Goal: Complete application form

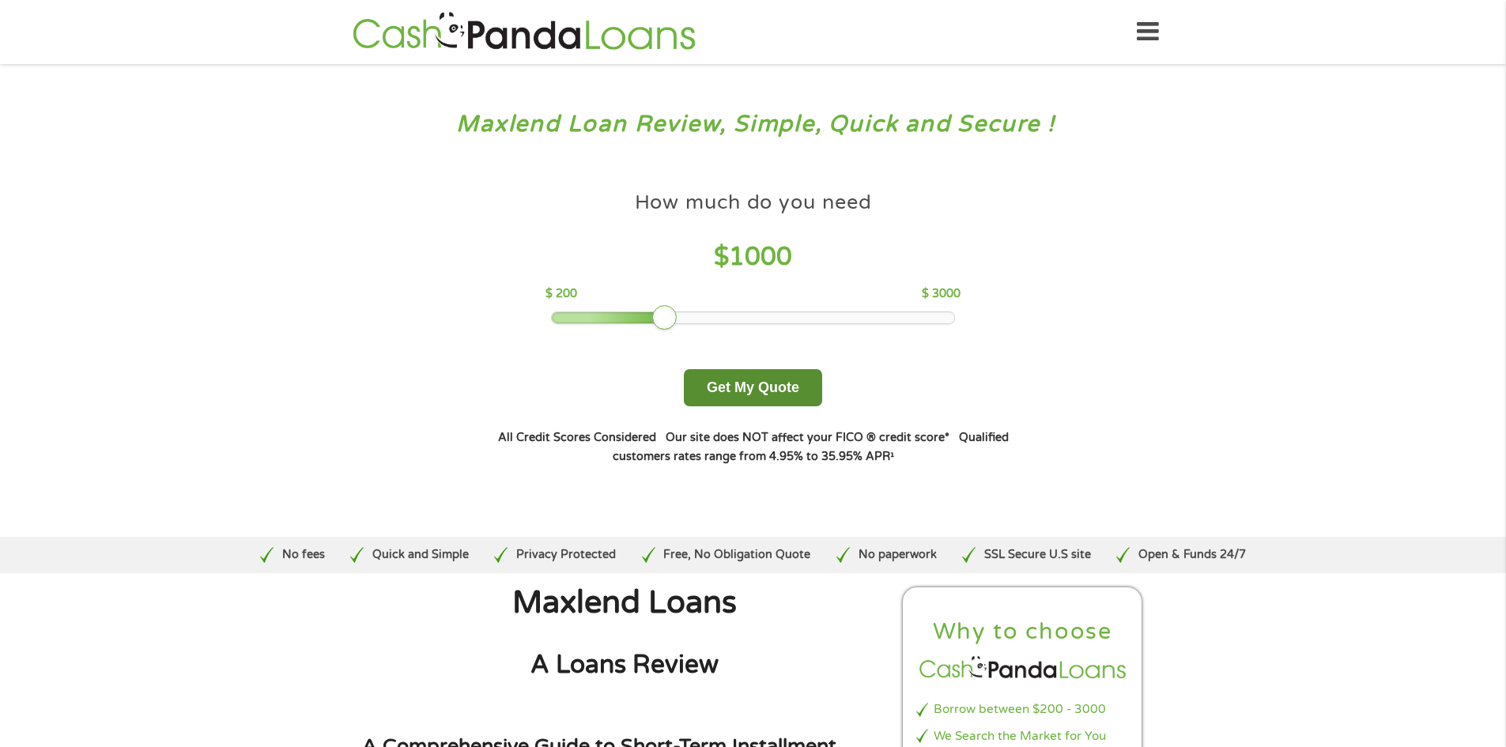
click at [711, 385] on button "Get My Quote" at bounding box center [753, 387] width 138 height 37
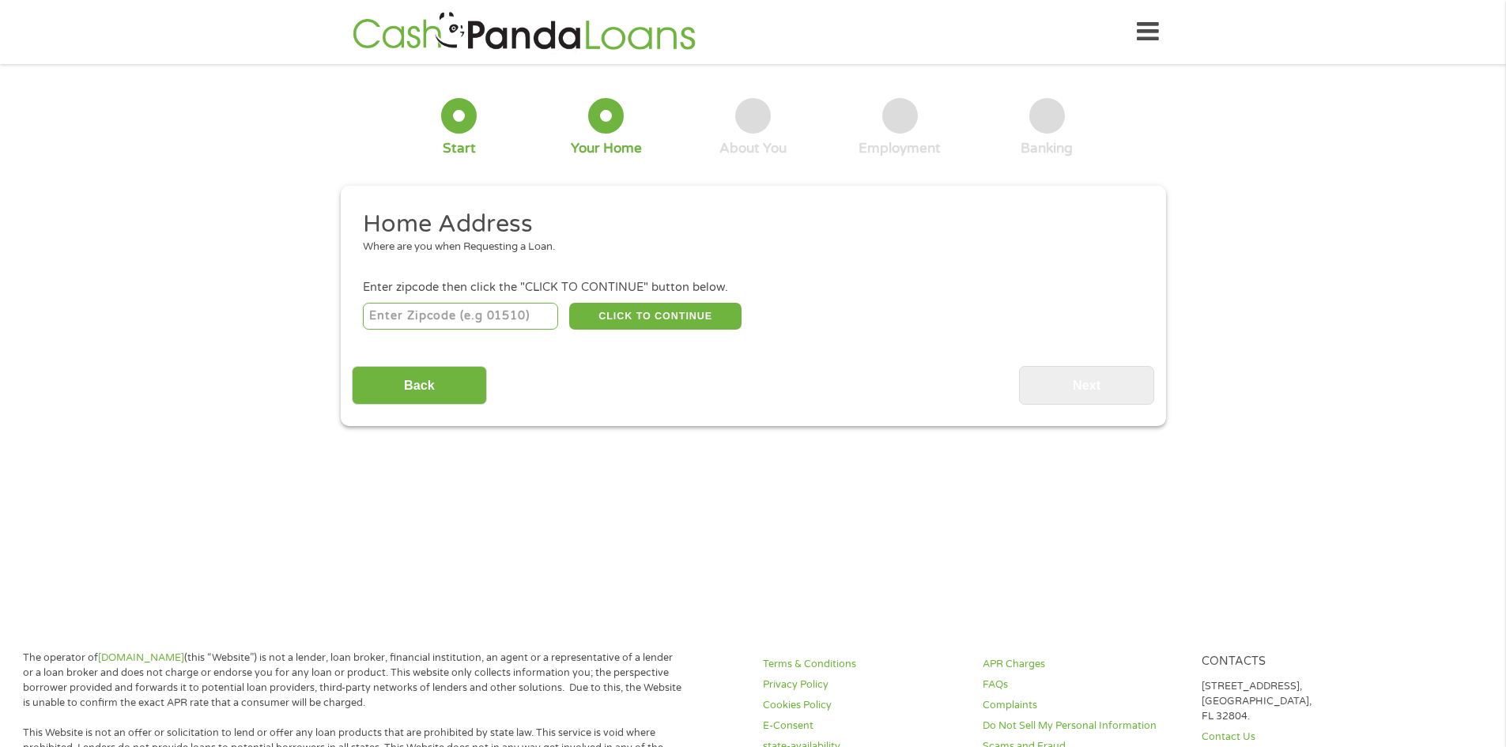
click at [510, 319] on input "number" at bounding box center [460, 316] width 195 height 27
type input "31088"
click at [590, 307] on button "CLICK TO CONTINUE" at bounding box center [655, 316] width 172 height 27
type input "31088"
type input "Warner Robins"
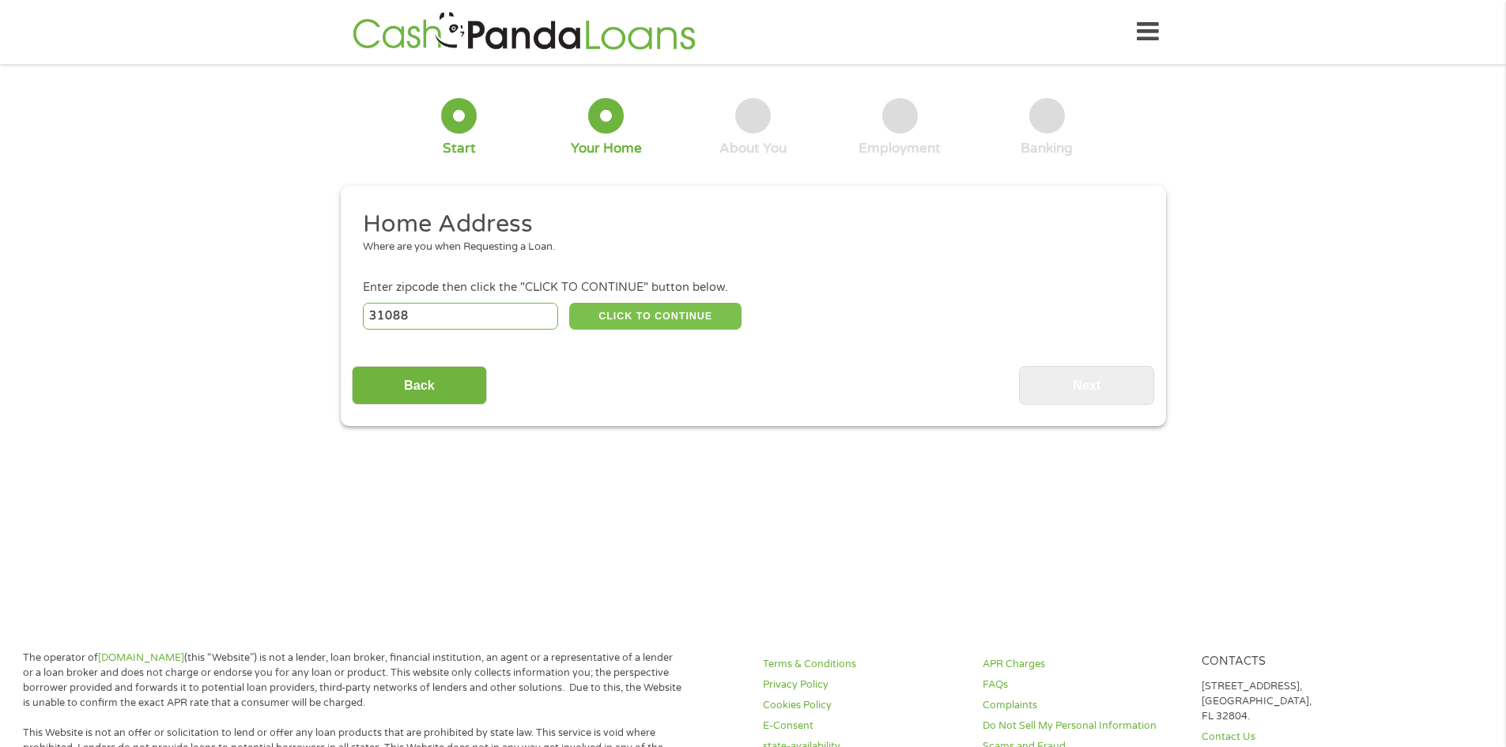
select select "Georgia"
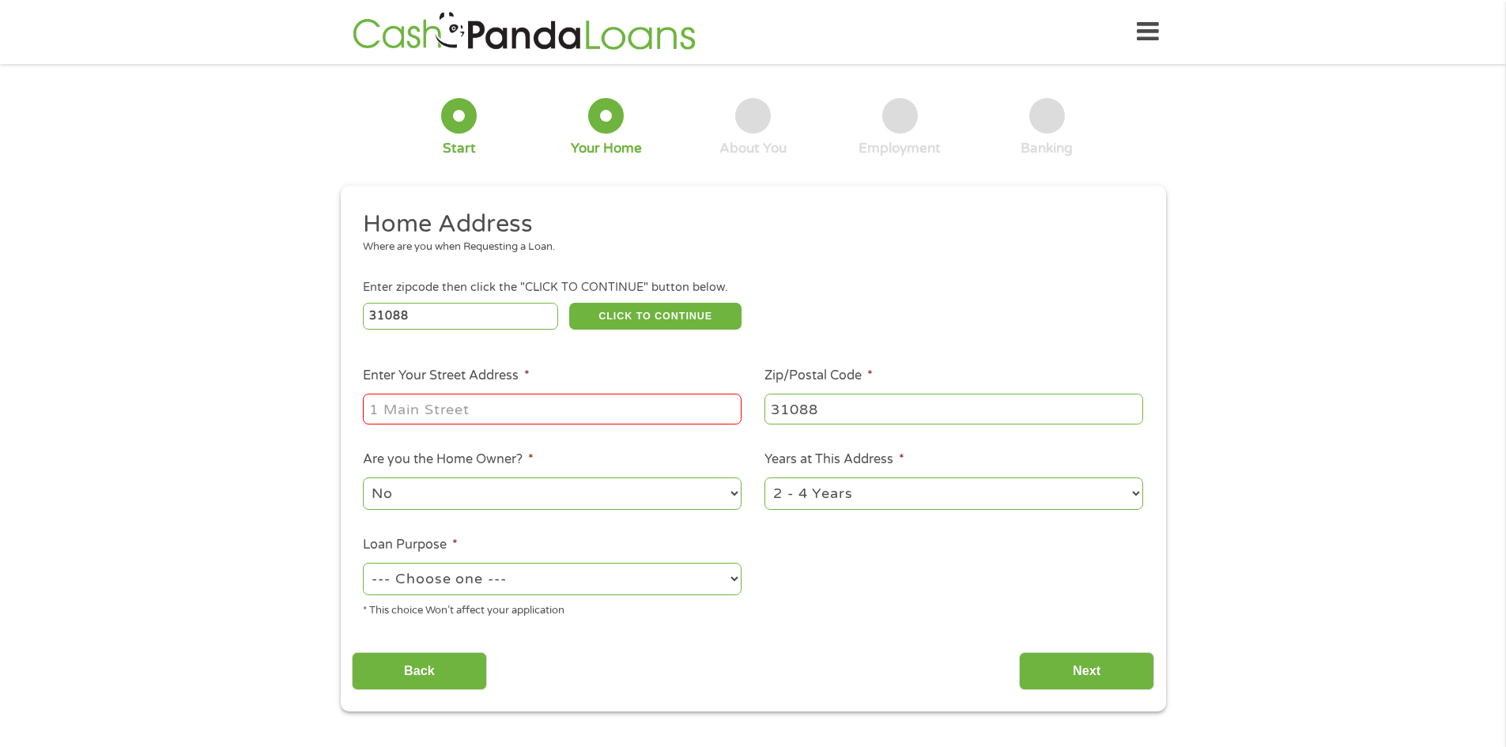
click at [592, 404] on input "Enter Your Street Address *" at bounding box center [552, 409] width 379 height 30
type input "600 bella notte circle"
click at [711, 599] on div "* This choice Won’t affect your application" at bounding box center [552, 608] width 379 height 21
click at [711, 591] on select "--- Choose one --- Pay Bills Debt Consolidation Home Improvement Major Purchase…" at bounding box center [552, 579] width 379 height 32
select select "shorttermcash"
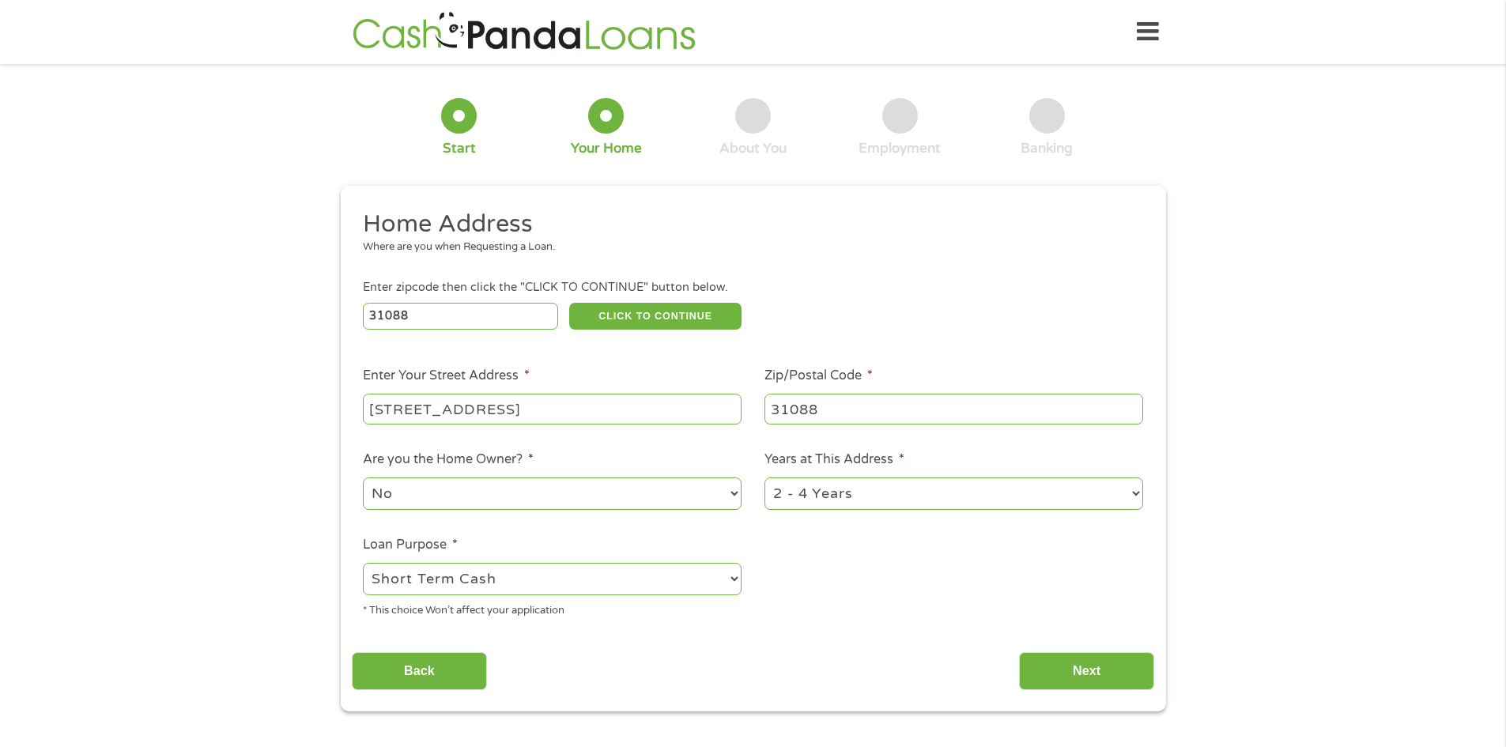
click at [363, 563] on select "--- Choose one --- Pay Bills Debt Consolidation Home Improvement Major Purchase…" at bounding box center [552, 579] width 379 height 32
click at [1060, 673] on input "Next" at bounding box center [1086, 671] width 135 height 39
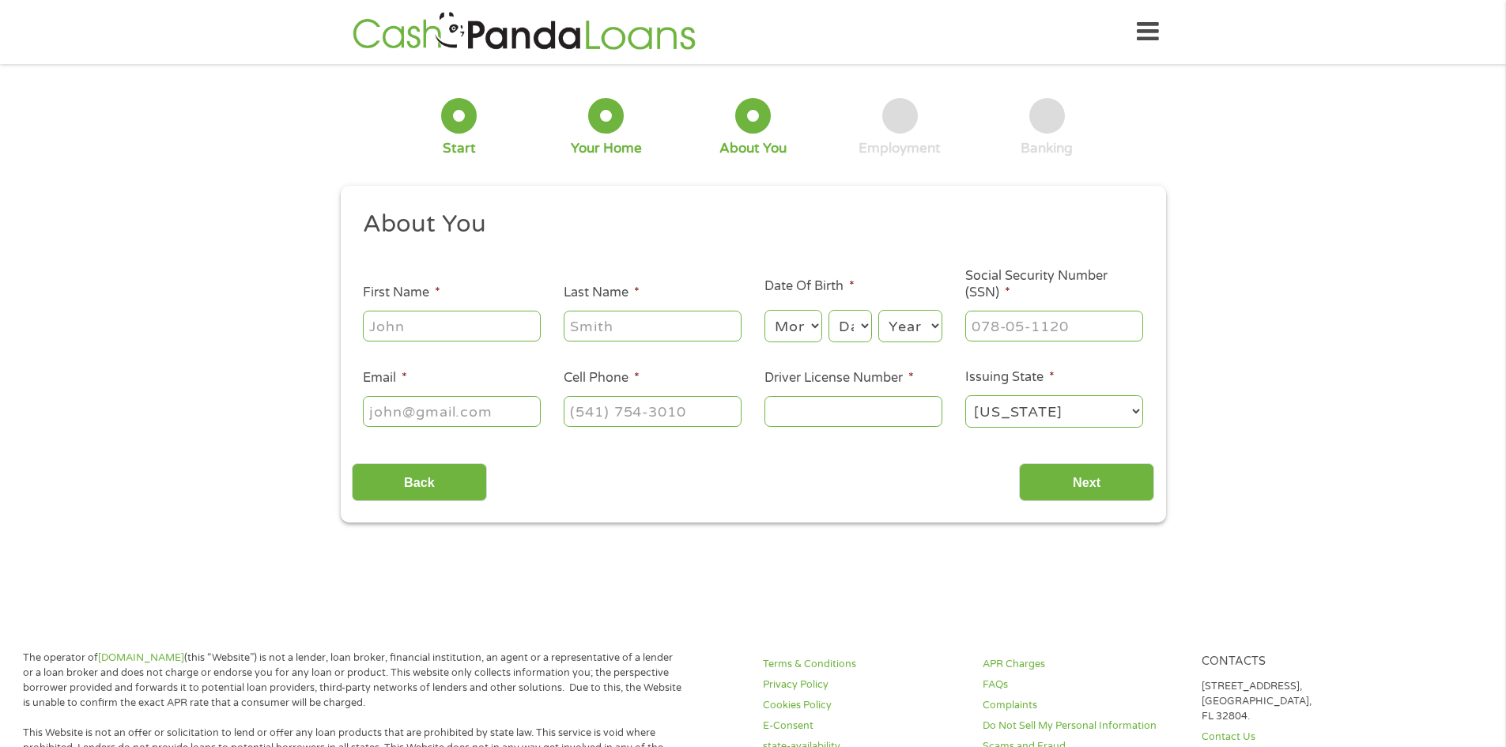
click at [497, 321] on input "First Name *" at bounding box center [452, 326] width 178 height 30
type input "kenyatta"
click at [607, 330] on input "Last Name *" at bounding box center [653, 326] width 178 height 30
type input "white"
click at [799, 333] on select "Month 1 2 3 4 5 6 7 8 9 10 11 12" at bounding box center [794, 326] width 58 height 32
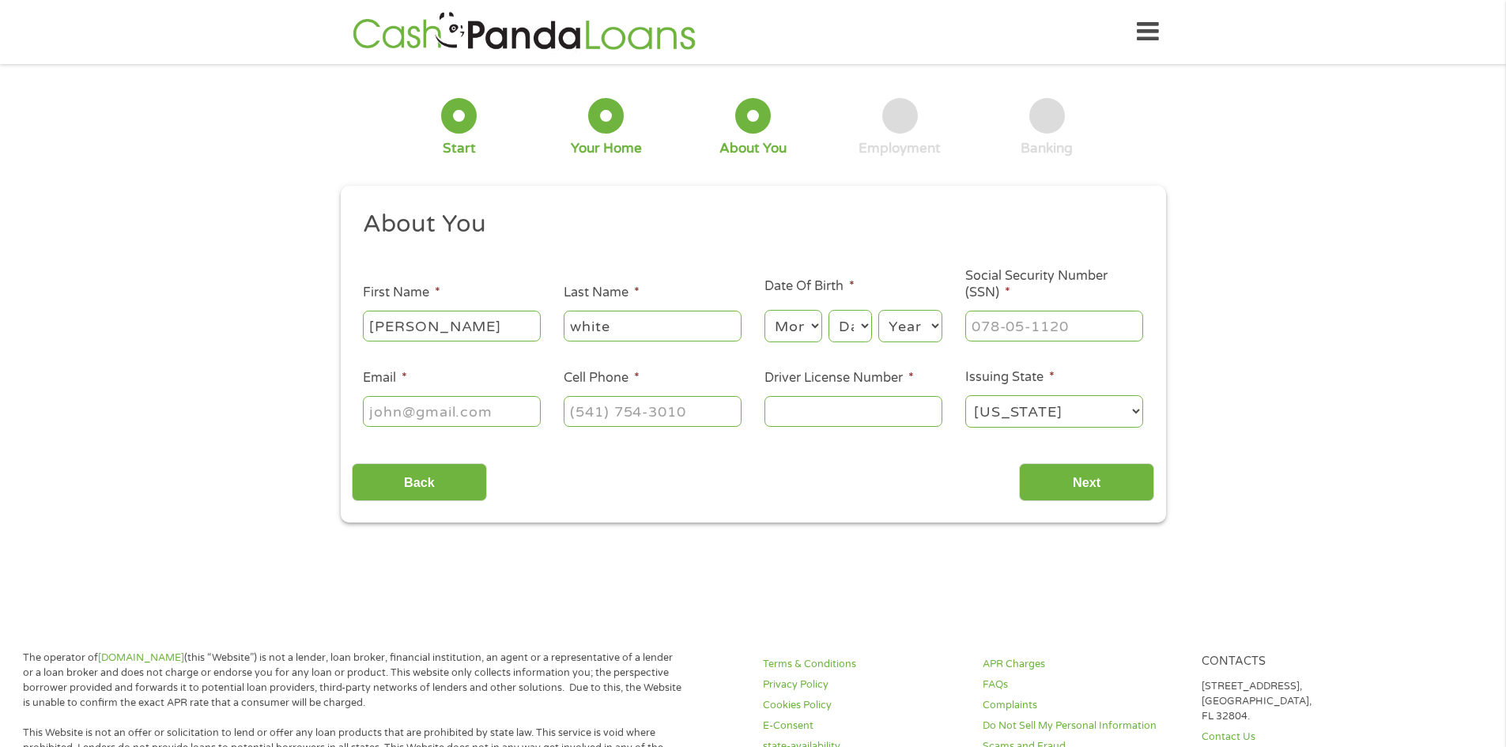
select select "7"
click at [765, 310] on select "Month 1 2 3 4 5 6 7 8 9 10 11 12" at bounding box center [794, 326] width 58 height 32
click at [854, 332] on select "Day 1 2 3 4 5 6 7 8 9 10 11 12 13 14 15 16 17 18 19 20 21 22 23 24 25 26 27 28 …" at bounding box center [850, 326] width 43 height 32
select select "4"
click at [829, 310] on select "Day 1 2 3 4 5 6 7 8 9 10 11 12 13 14 15 16 17 18 19 20 21 22 23 24 25 26 27 28 …" at bounding box center [850, 326] width 43 height 32
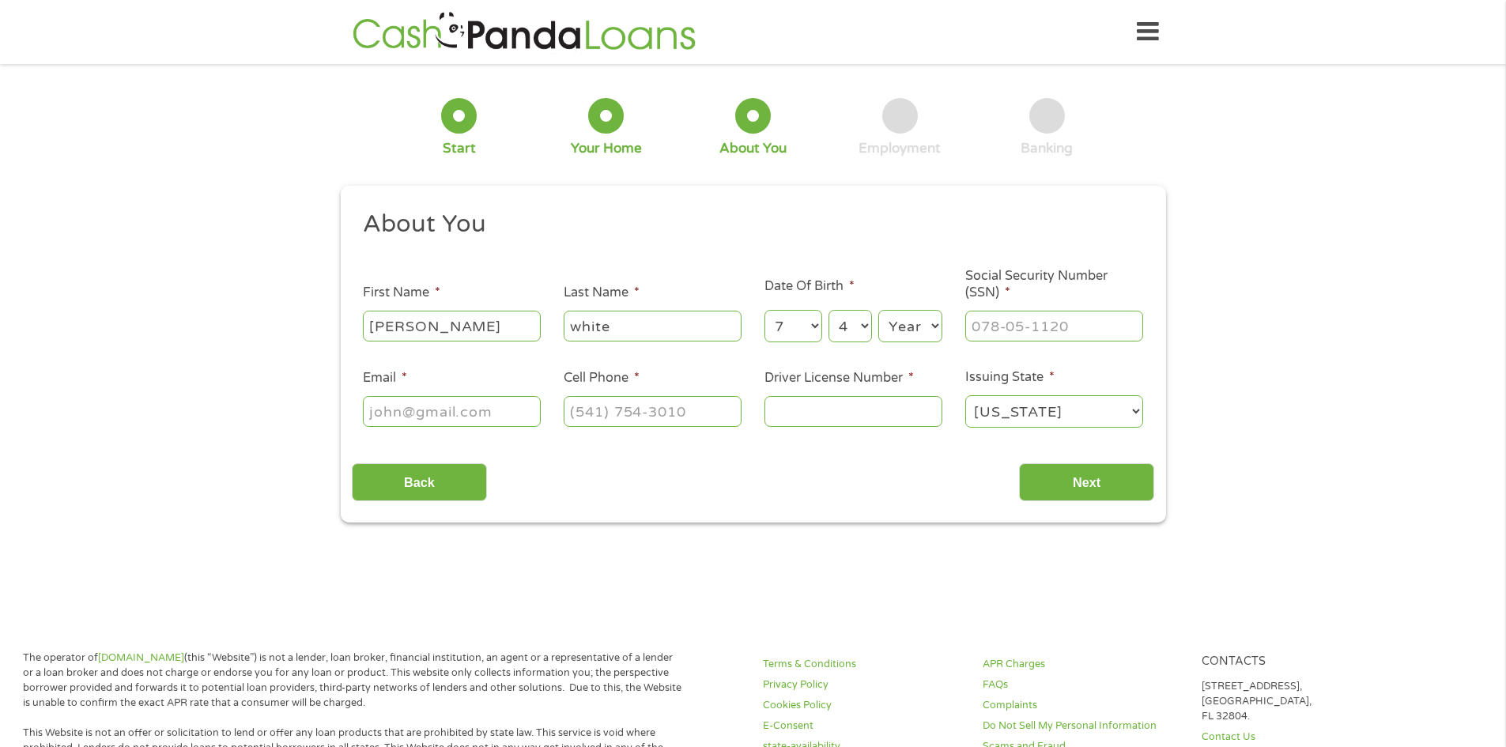
click at [918, 334] on select "Year 2007 2006 2005 2004 2003 2002 2001 2000 1999 1998 1997 1996 1995 1994 1993…" at bounding box center [910, 326] width 64 height 32
select select "1984"
click at [878, 310] on select "Year 2007 2006 2005 2004 2003 2002 2001 2000 1999 1998 1997 1996 1995 1994 1993…" at bounding box center [910, 326] width 64 height 32
click at [1101, 324] on input "___-__-____" at bounding box center [1054, 326] width 178 height 30
type input "258-51-9347"
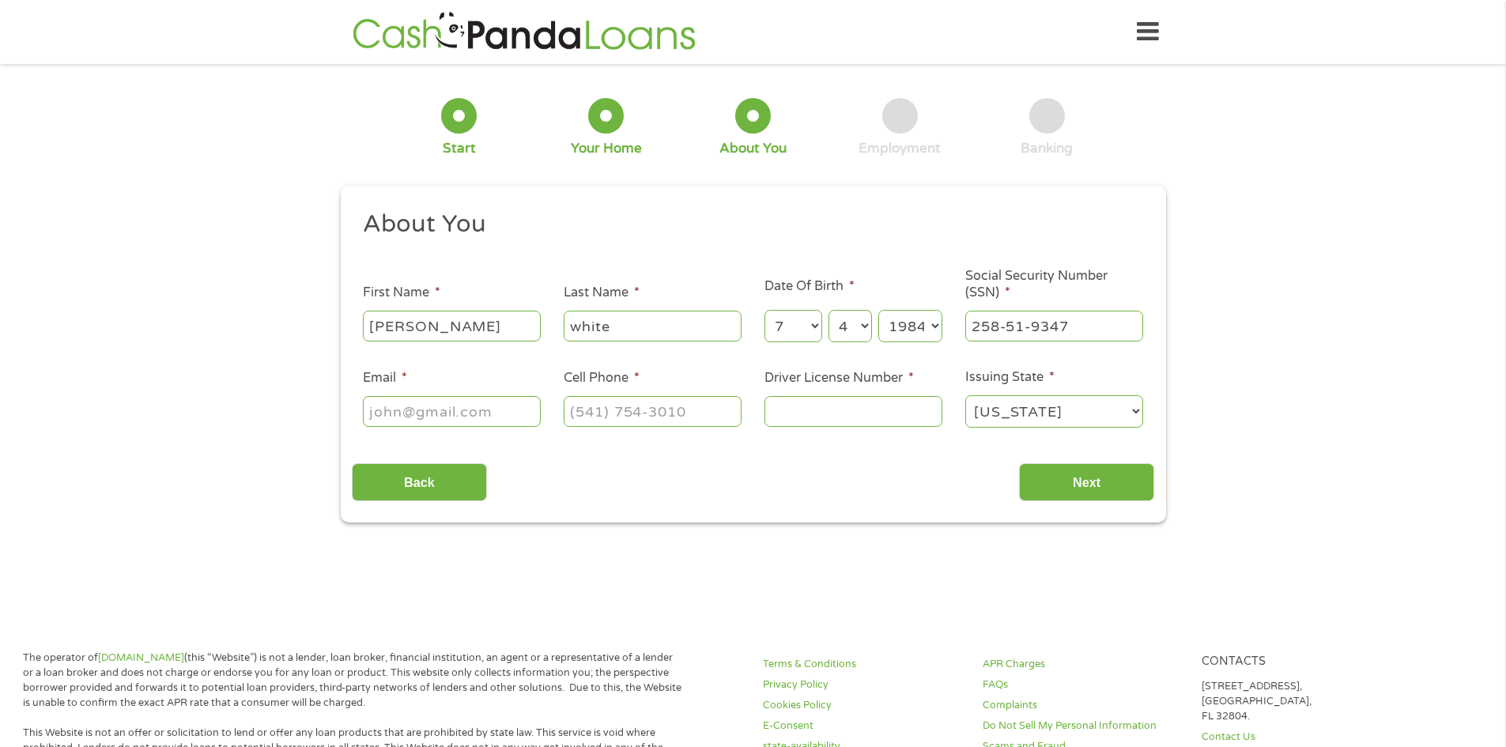
click at [512, 412] on input "Email *" at bounding box center [452, 411] width 178 height 30
type input "keywhite1984@gmail.com"
click at [718, 417] on input "(___) ___-____" at bounding box center [653, 411] width 178 height 30
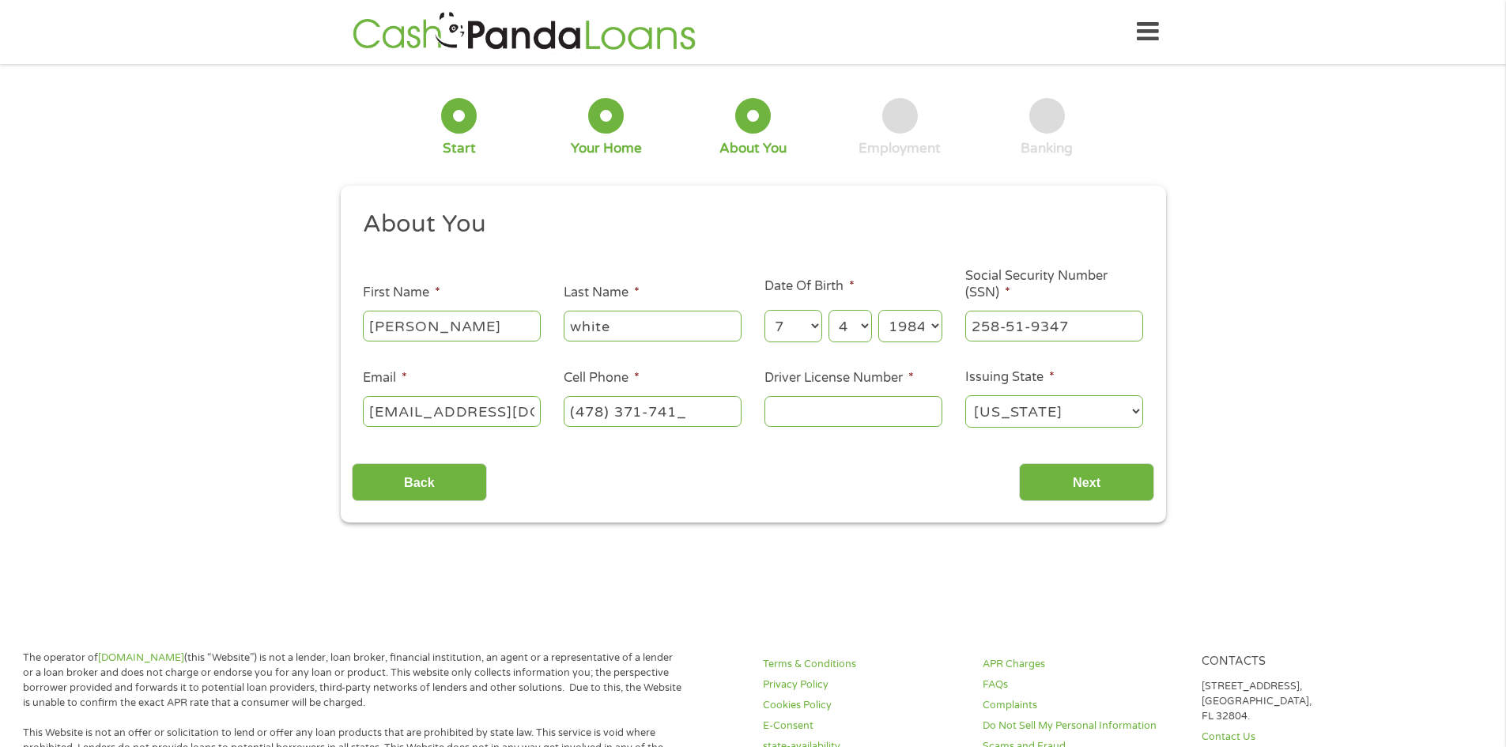
type input "(478) 371-7411"
click at [833, 419] on input "Driver License Number *" at bounding box center [854, 411] width 178 height 30
type input "052598128"
click at [1128, 495] on input "Next" at bounding box center [1086, 482] width 135 height 39
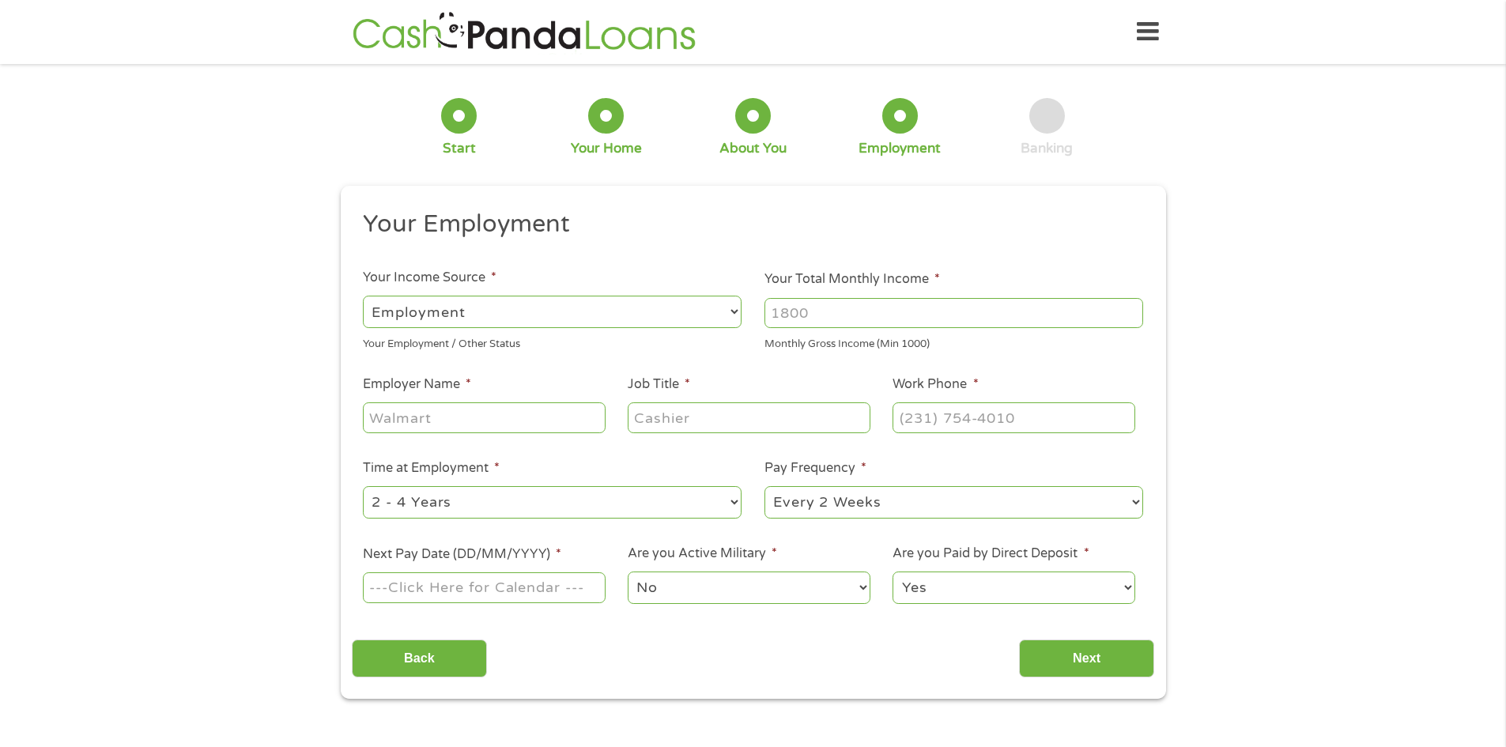
click at [919, 324] on input "Your Total Monthly Income *" at bounding box center [954, 313] width 379 height 30
type input "5000"
click at [548, 432] on input "Employer Name *" at bounding box center [484, 417] width 242 height 30
type input "georgia department of corrections"
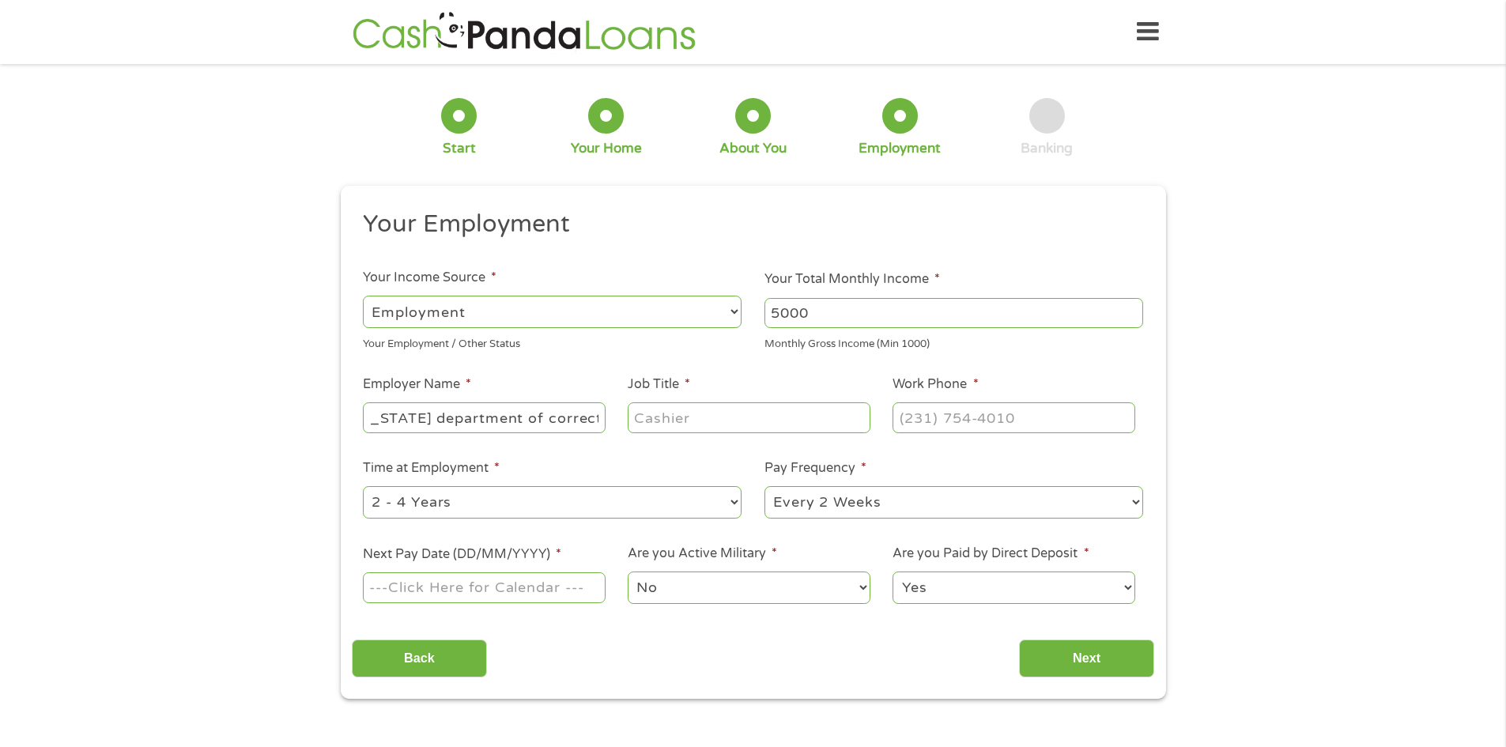
scroll to position [0, 0]
click at [772, 421] on input "Job Title *" at bounding box center [749, 417] width 242 height 30
type input "officer"
click at [953, 421] on input "(___) ___-____" at bounding box center [1014, 417] width 242 height 30
type input "(478) 992-5111"
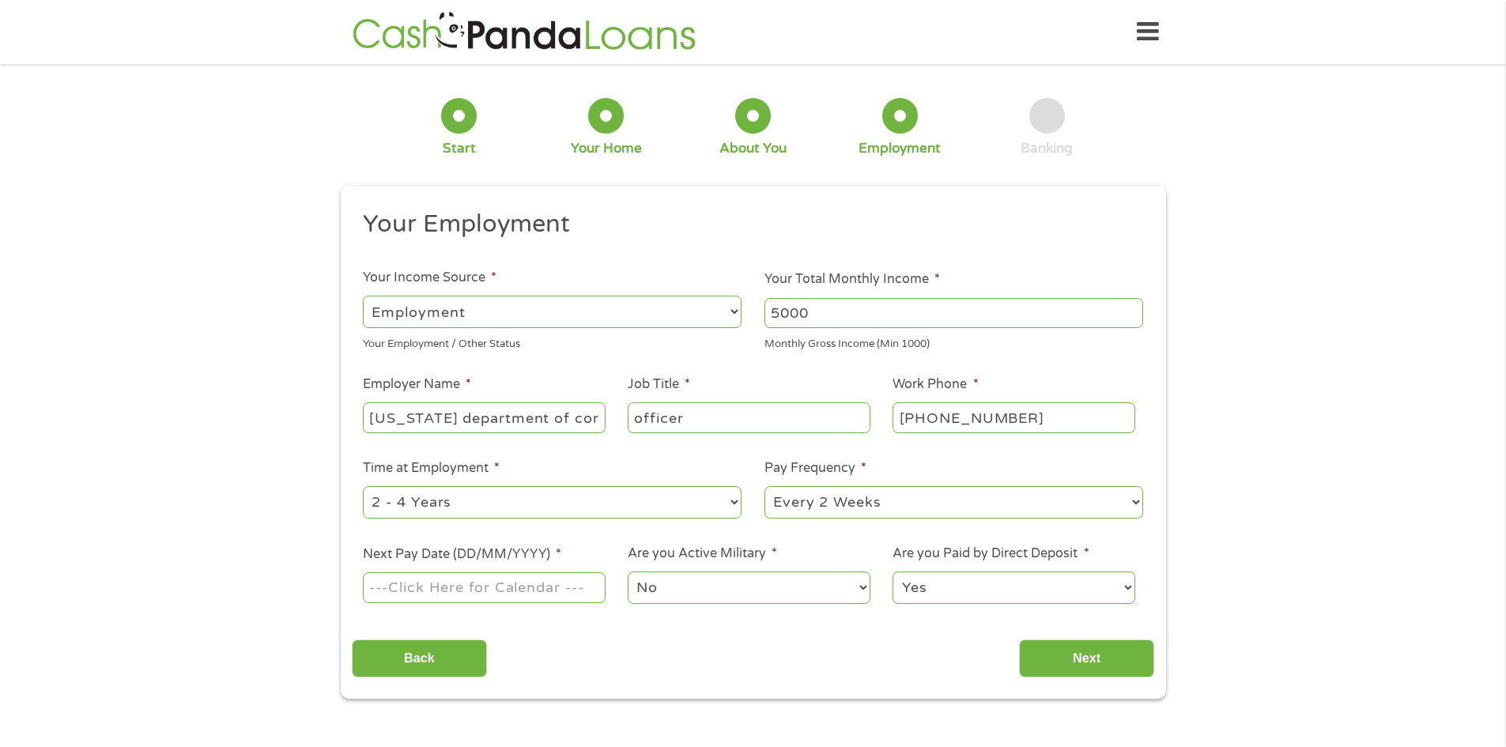
click at [717, 501] on select "--- Choose one --- 1 Year or less 1 - 2 Years 2 - 4 Years Over 4 Years" at bounding box center [552, 502] width 379 height 32
select select "60months"
click at [363, 486] on select "--- Choose one --- 1 Year or less 1 - 2 Years 2 - 4 Years Over 4 Years" at bounding box center [552, 502] width 379 height 32
click at [563, 581] on input "Next Pay Date (DD/MM/YYYY) *" at bounding box center [484, 587] width 242 height 30
type input "15/10/2025"
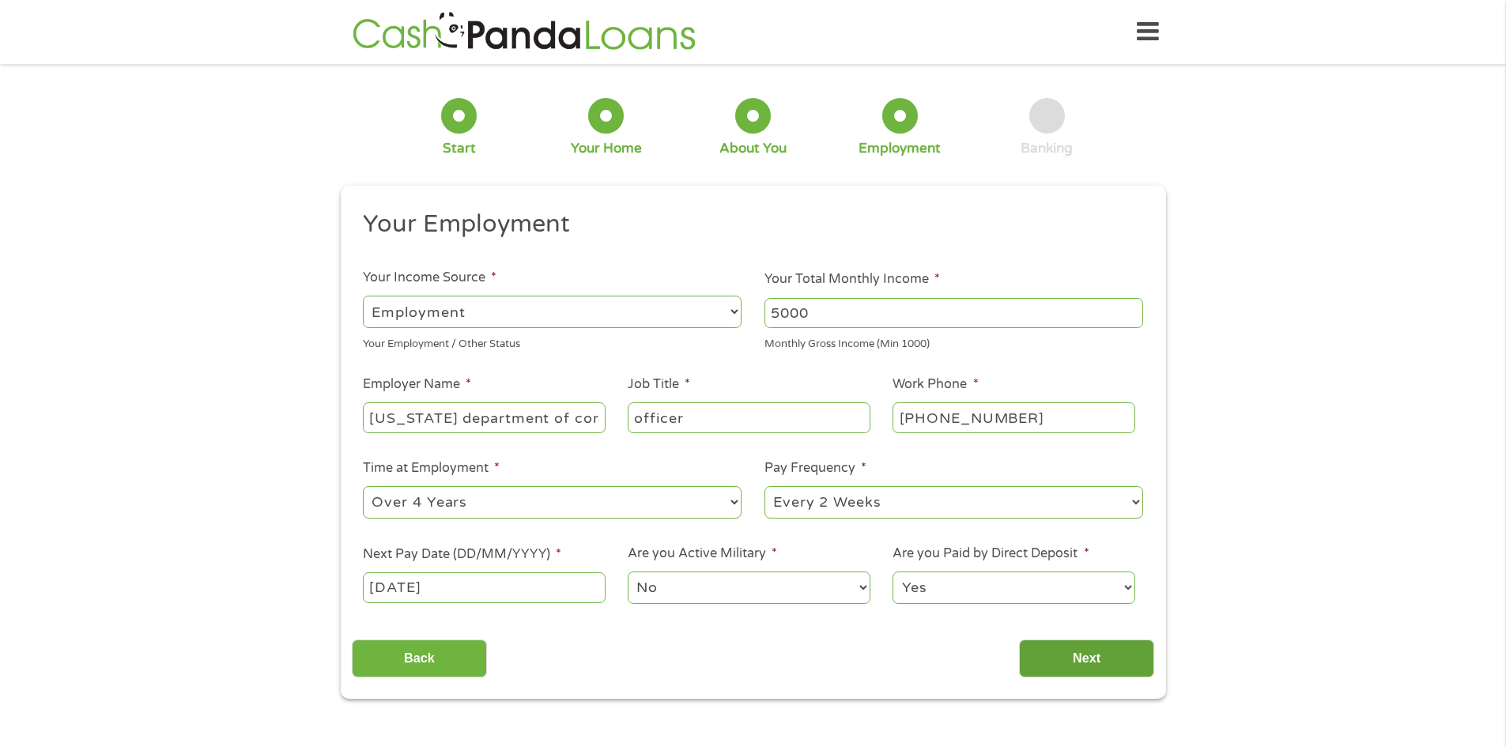
click at [1082, 666] on input "Next" at bounding box center [1086, 659] width 135 height 39
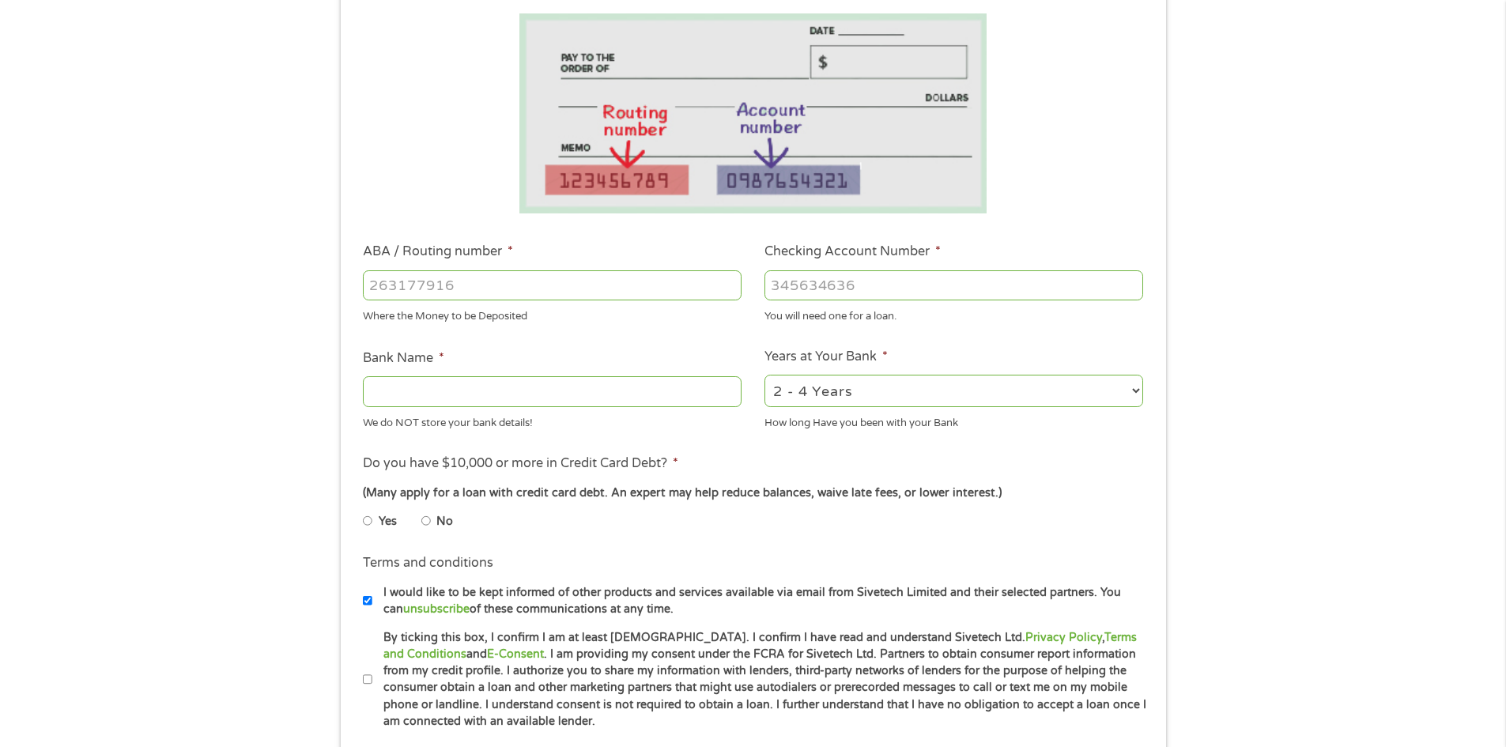
scroll to position [157, 0]
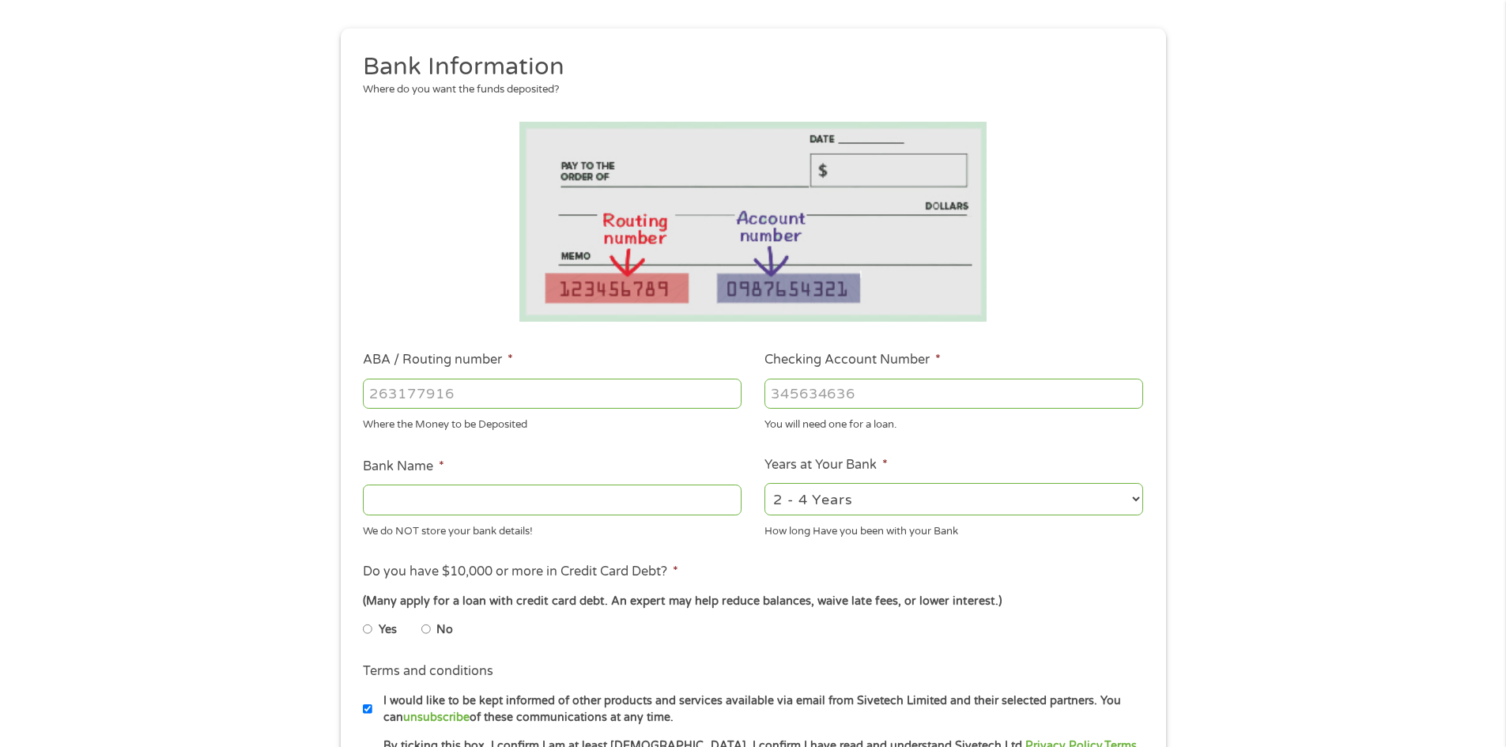
click at [544, 397] on input "ABA / Routing number *" at bounding box center [552, 394] width 379 height 30
type input "261171587"
type input "ROBINS FINANCIAL CREDIT UNION"
type input "261171587"
click at [821, 394] on input "Checking Account Number *" at bounding box center [954, 394] width 379 height 30
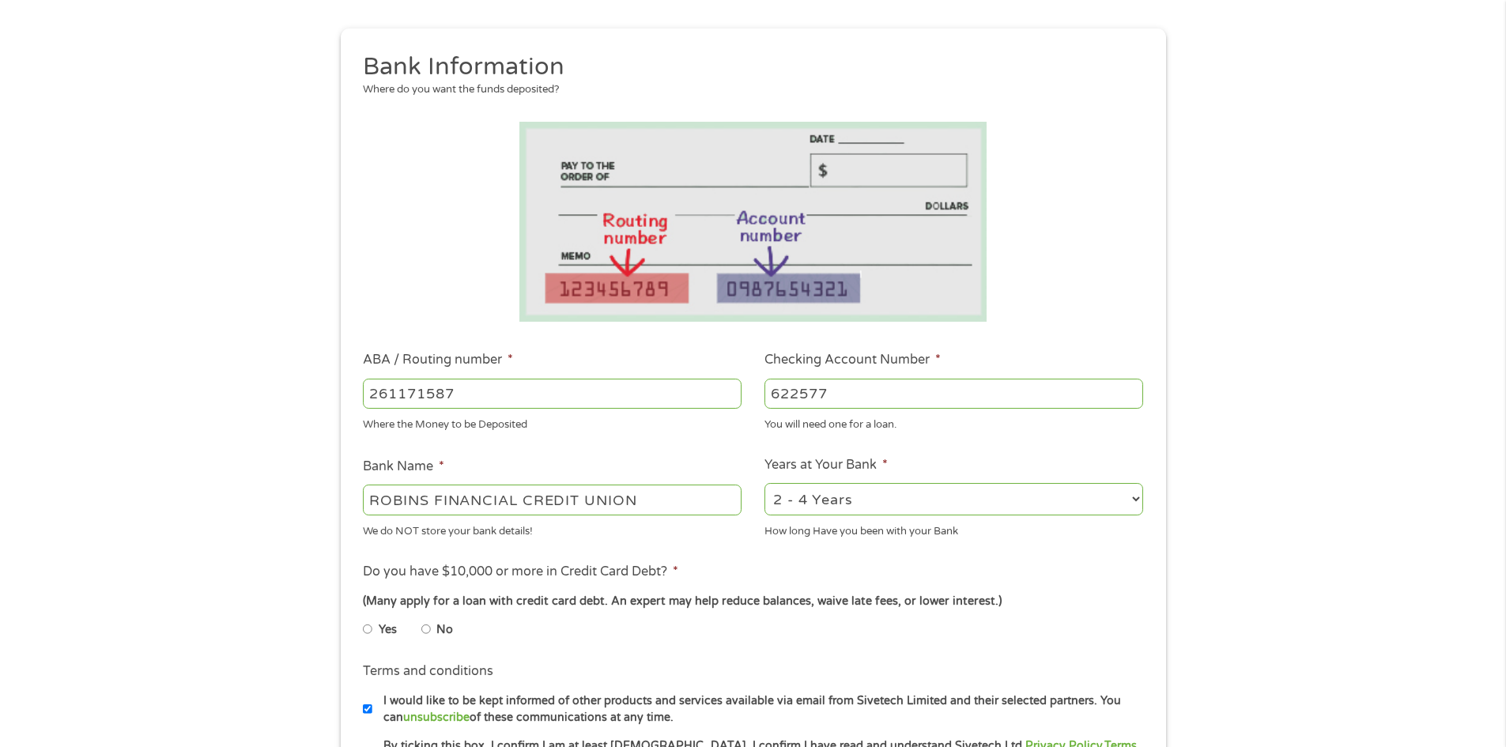
type input "622577"
click at [1030, 505] on select "2 - 4 Years 6 - 12 Months 1 - 2 Years Over 4 Years" at bounding box center [954, 499] width 379 height 32
select select "60months"
click at [765, 483] on select "2 - 4 Years 6 - 12 Months 1 - 2 Years Over 4 Years" at bounding box center [954, 499] width 379 height 32
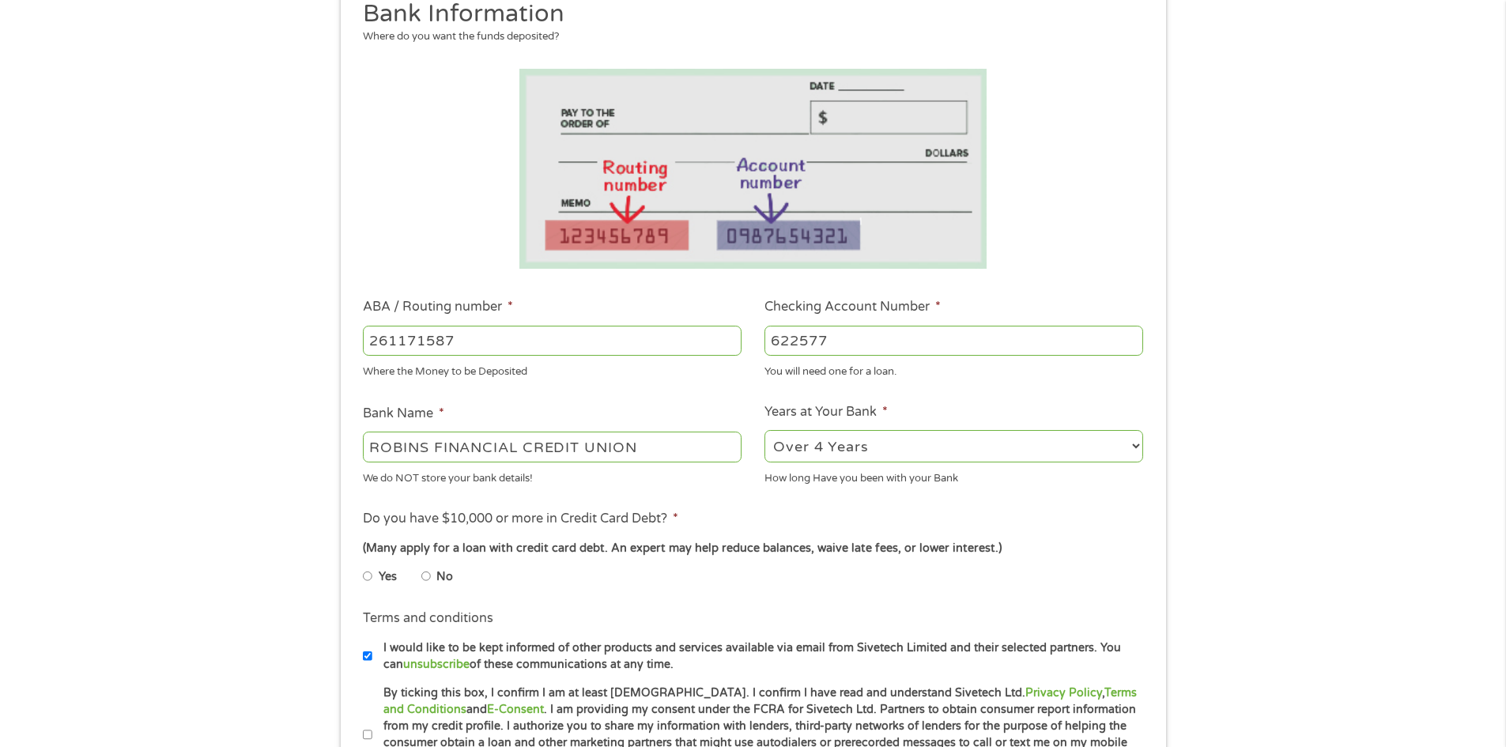
scroll to position [236, 0]
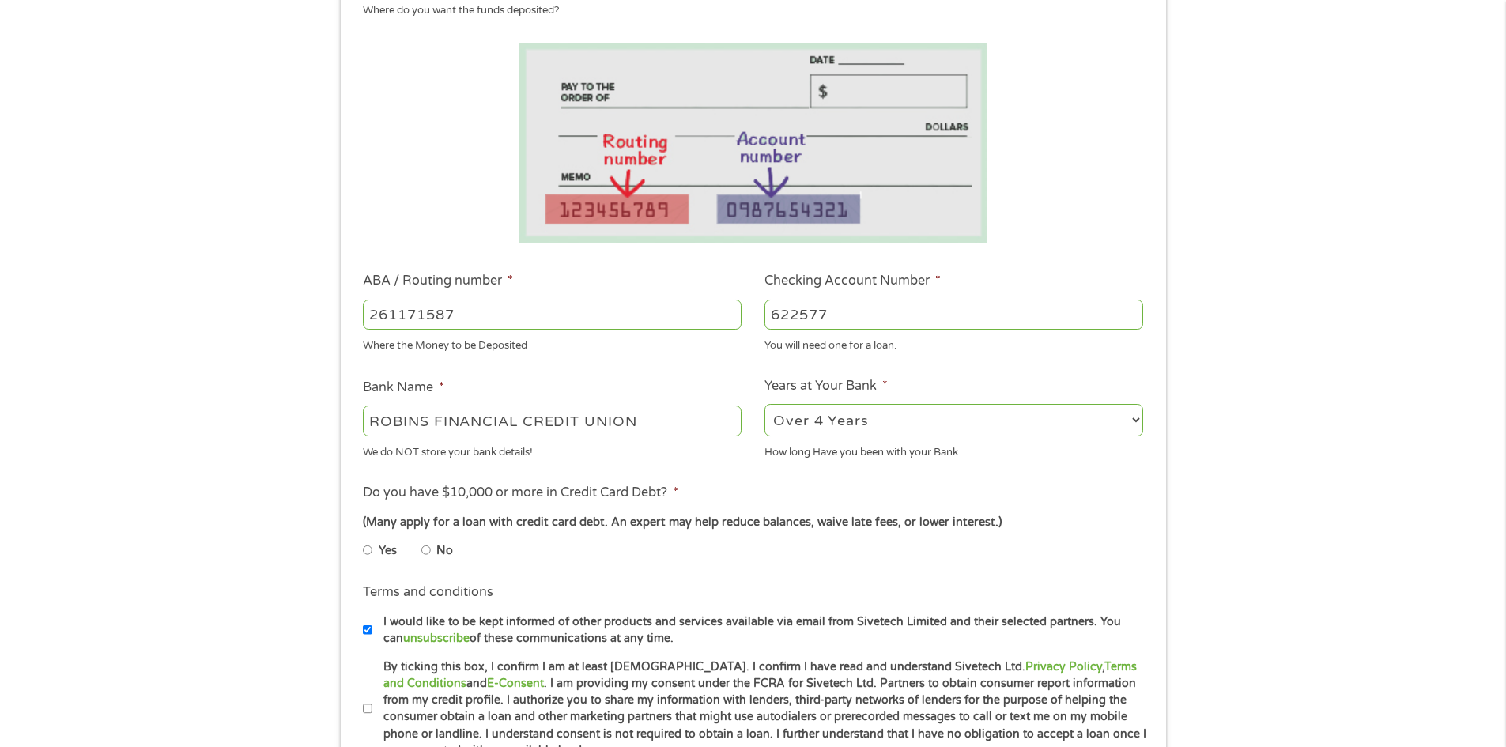
click at [425, 553] on input "No" at bounding box center [425, 550] width 9 height 25
radio input "true"
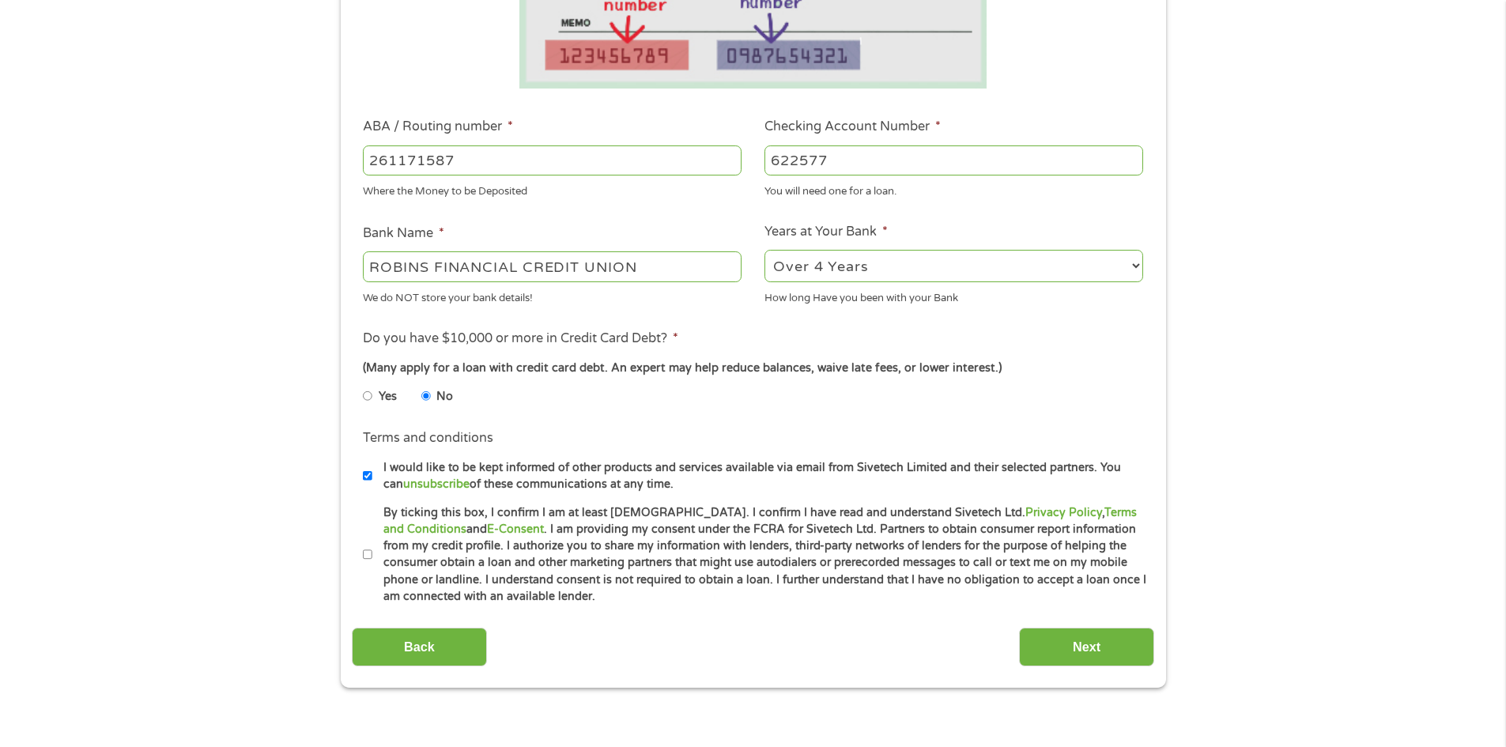
scroll to position [395, 0]
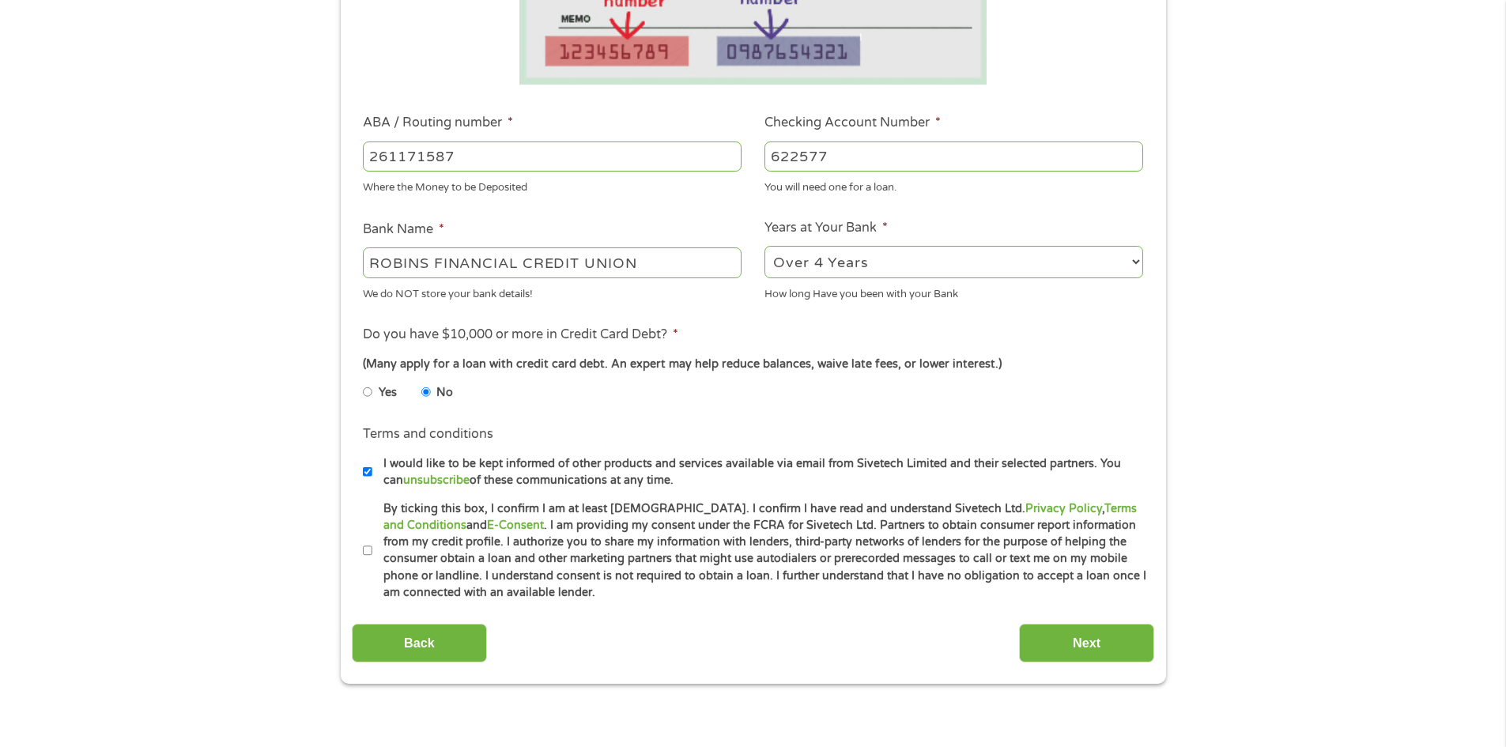
click at [361, 552] on li "Terms and conditions * By ticking this box, I confirm I am at least 18 years ol…" at bounding box center [753, 550] width 802 height 101
click at [368, 552] on input "By ticking this box, I confirm I am at least 18 years old. I confirm I have rea…" at bounding box center [367, 550] width 9 height 25
checkbox input "true"
click at [1093, 644] on input "Next" at bounding box center [1086, 643] width 135 height 39
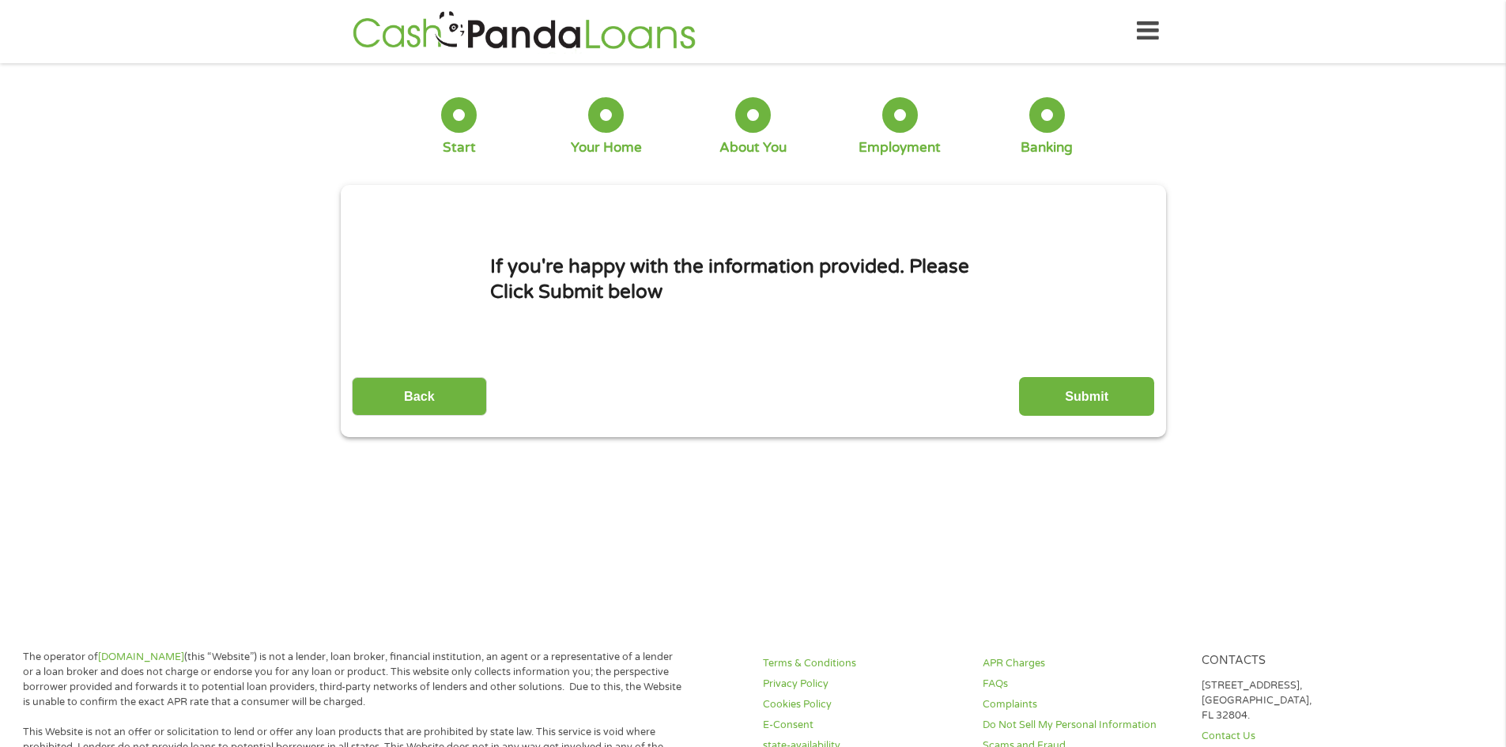
scroll to position [0, 0]
click at [1067, 401] on input "Submit" at bounding box center [1086, 397] width 135 height 39
